Goal: Information Seeking & Learning: Learn about a topic

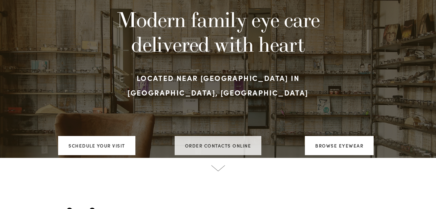
scroll to position [64, 0]
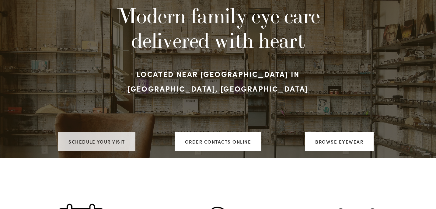
click at [110, 132] on link "Schedule your visit" at bounding box center [96, 141] width 77 height 19
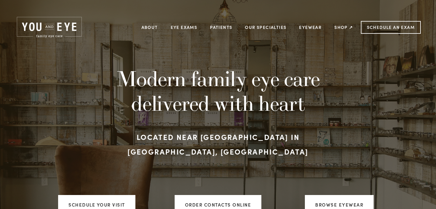
scroll to position [0, 0]
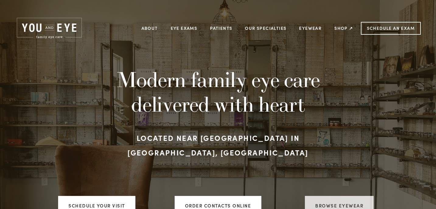
click at [337, 196] on link "Browse Eyewear" at bounding box center [339, 205] width 69 height 19
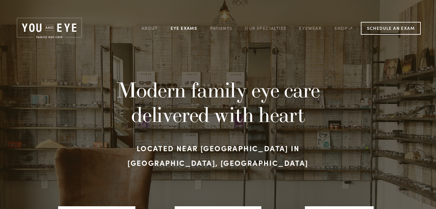
click at [186, 27] on link "Eye Exams" at bounding box center [184, 27] width 27 height 9
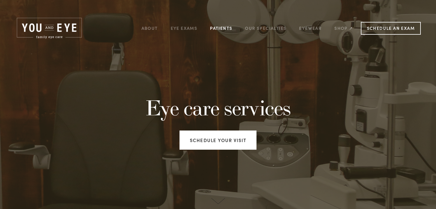
click at [226, 27] on link "Patients" at bounding box center [221, 27] width 22 height 9
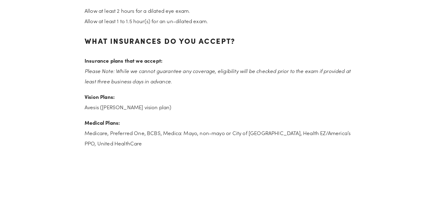
scroll to position [920, 0]
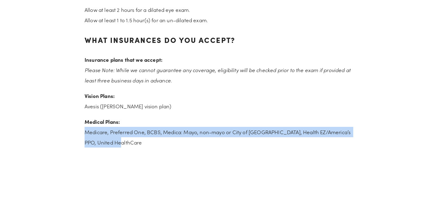
drag, startPoint x: 131, startPoint y: 135, endPoint x: 83, endPoint y: 122, distance: 49.4
click at [83, 122] on div "How long will the exam take? Allow at least 2 hours for a dilated eye exam. All…" at bounding box center [217, 64] width 277 height 175
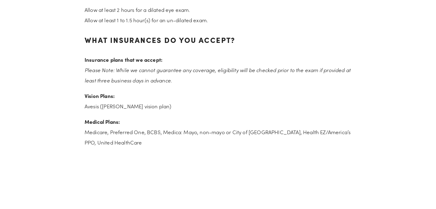
click at [113, 137] on p "Medical Plans: Medicare, Preferred One, BCBS, Medica: [GEOGRAPHIC_DATA], non-ma…" at bounding box center [218, 132] width 267 height 31
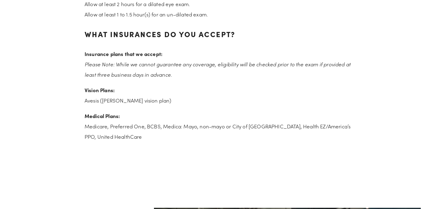
scroll to position [927, 0]
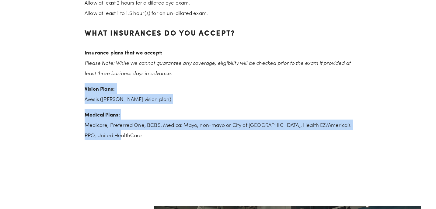
drag, startPoint x: 127, startPoint y: 125, endPoint x: 81, endPoint y: 74, distance: 69.1
click at [81, 74] on div "How long will the exam take? Allow at least 2 hours for a dilated eye exam. All…" at bounding box center [217, 57] width 277 height 175
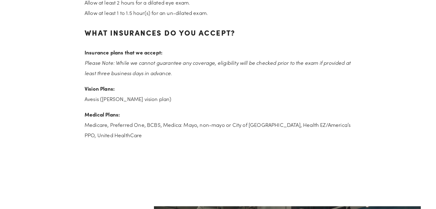
click at [92, 86] on p "Vision Plans: [DEMOGRAPHIC_DATA] ([PERSON_NAME] vision plan)" at bounding box center [218, 93] width 267 height 21
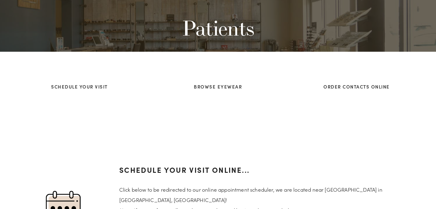
scroll to position [0, 0]
